Goal: Task Accomplishment & Management: Use online tool/utility

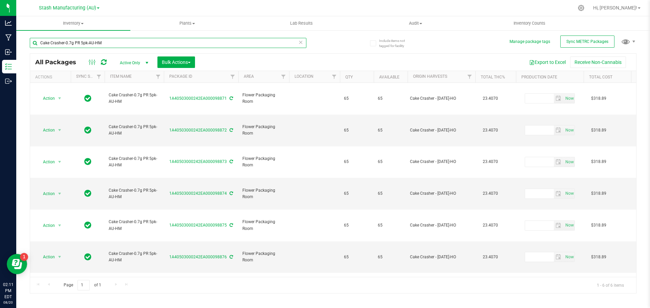
click at [105, 43] on input "Cake Crasher-0.7g PR 5pk-AU-HM" at bounding box center [168, 43] width 277 height 10
click at [302, 42] on icon at bounding box center [300, 42] width 5 height 8
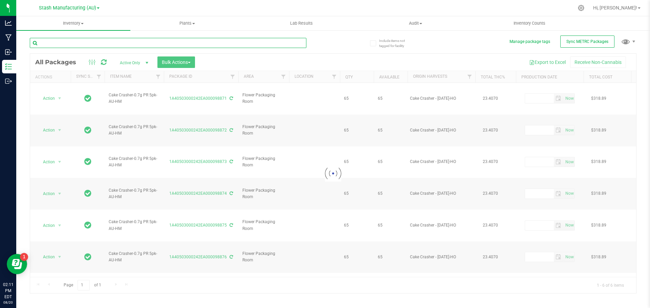
click at [134, 43] on input "text" at bounding box center [168, 43] width 277 height 10
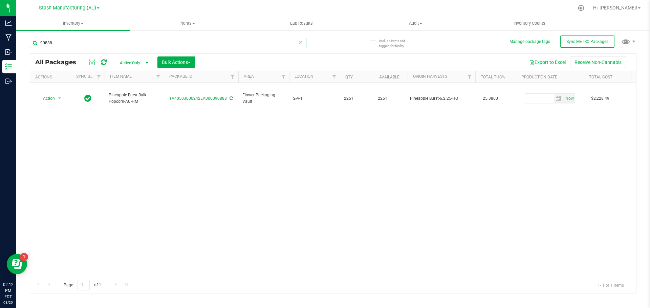
type input "90888"
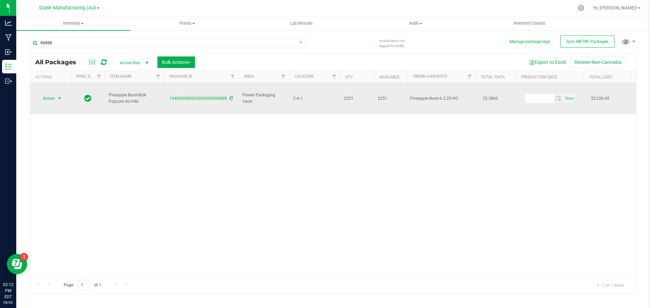
click at [58, 96] on span "select" at bounding box center [59, 98] width 5 height 5
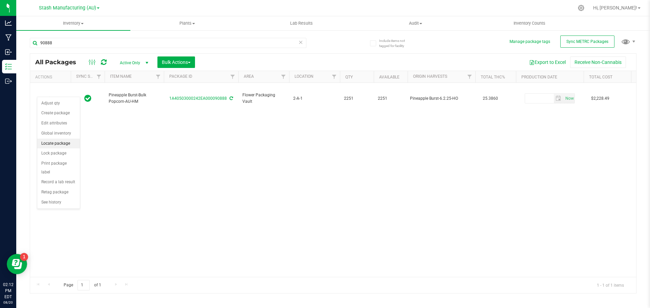
click at [46, 141] on li "Locate package" at bounding box center [58, 144] width 43 height 10
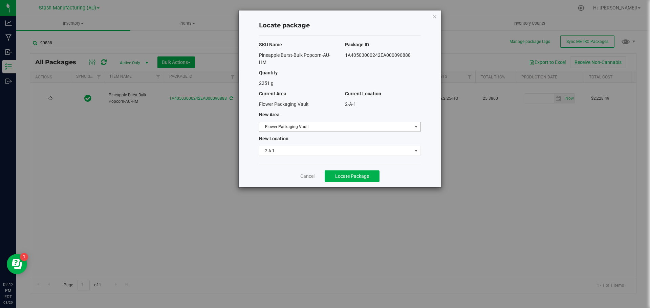
click at [415, 125] on span "select" at bounding box center [415, 126] width 5 height 5
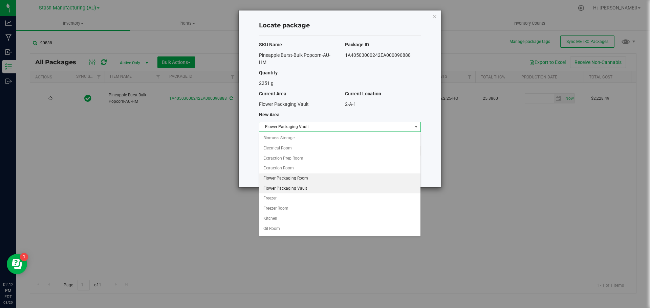
click at [303, 181] on li "Flower Packaging Room" at bounding box center [339, 179] width 161 height 10
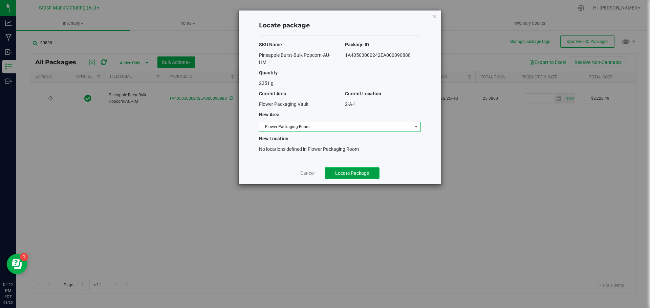
click at [345, 171] on span "Locate Package" at bounding box center [352, 173] width 34 height 5
